Goal: Navigation & Orientation: Find specific page/section

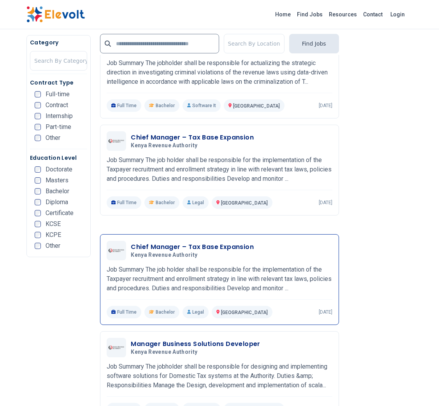
scroll to position [1365, 0]
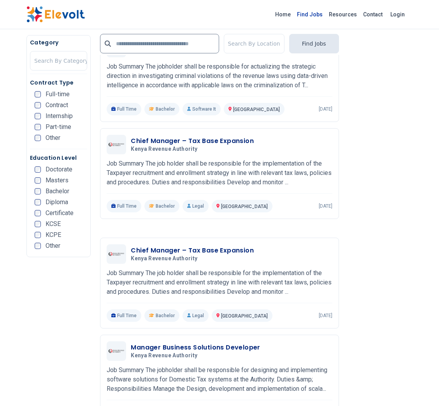
click at [310, 12] on link "Find Jobs" at bounding box center [310, 14] width 32 height 12
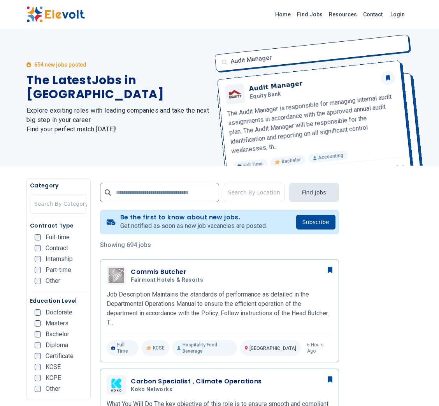
click at [310, 12] on link "Find Jobs" at bounding box center [310, 14] width 32 height 12
